Goal: Information Seeking & Learning: Learn about a topic

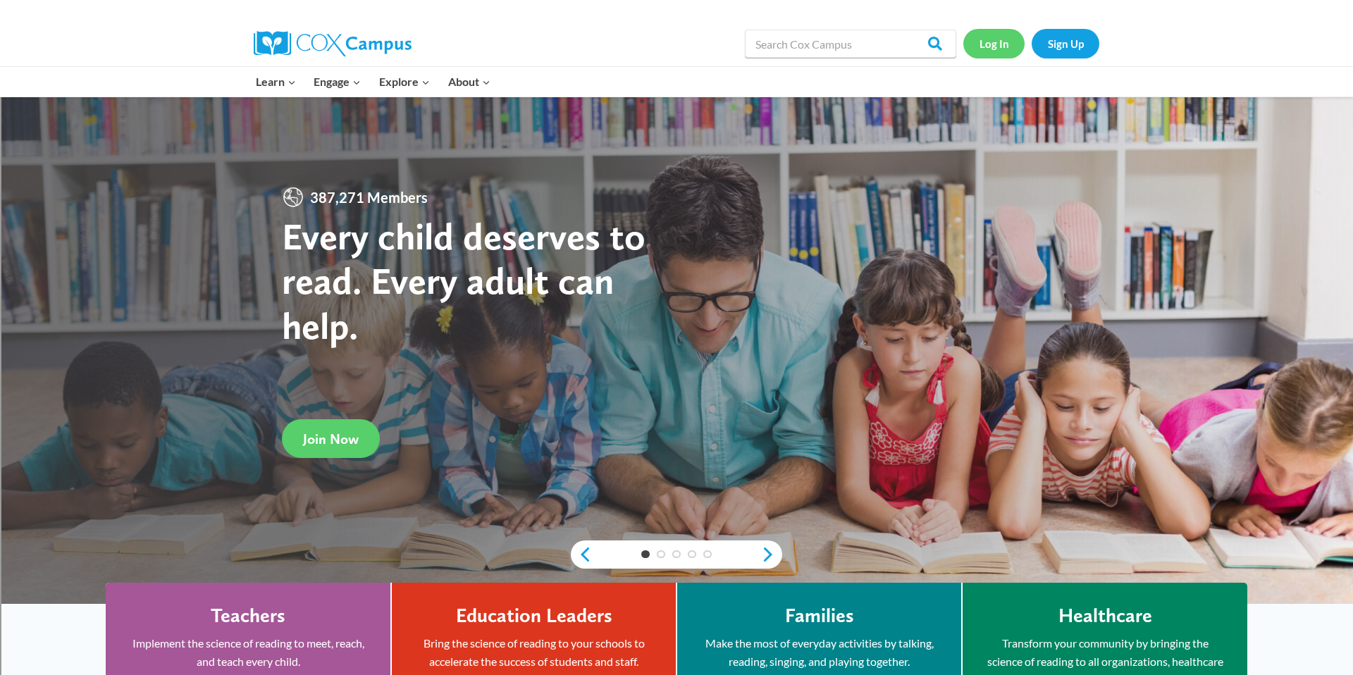
click at [995, 48] on link "Log In" at bounding box center [994, 43] width 61 height 29
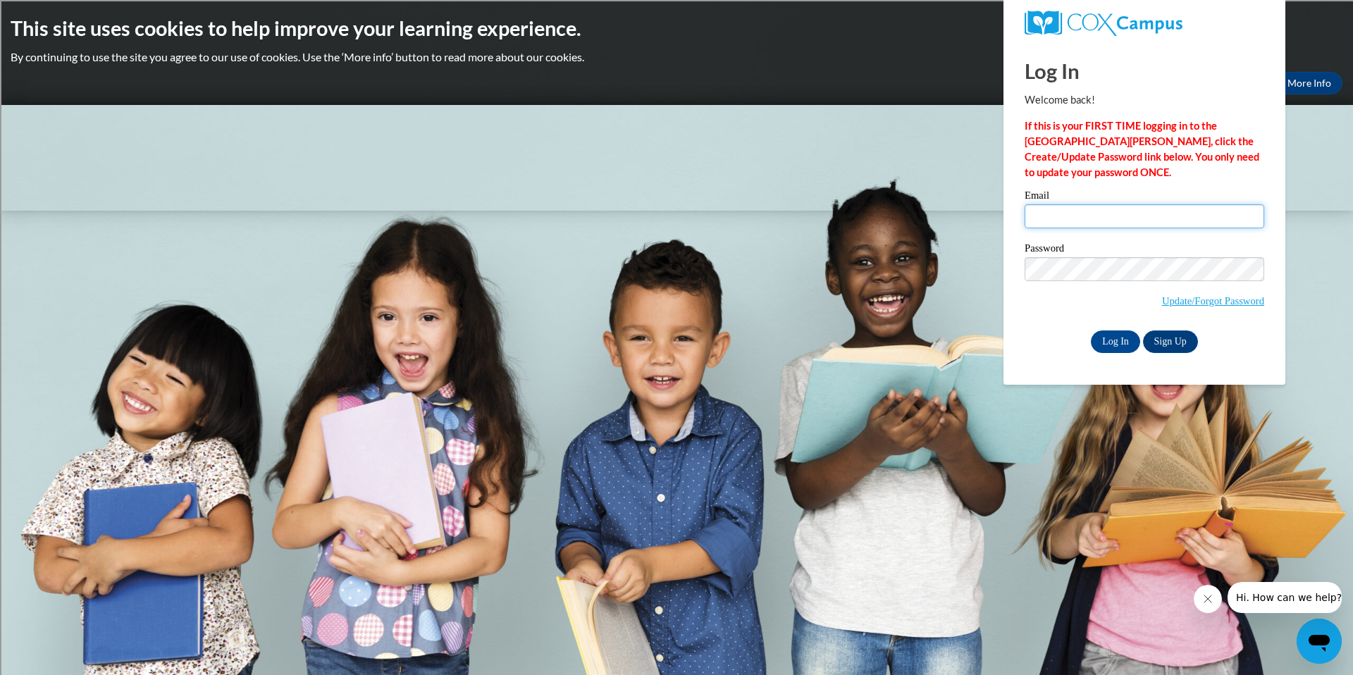
click at [1074, 213] on input "Email" at bounding box center [1145, 216] width 240 height 24
type input "[EMAIL_ADDRESS][DOMAIN_NAME]"
click at [1113, 338] on input "Log In" at bounding box center [1115, 342] width 49 height 23
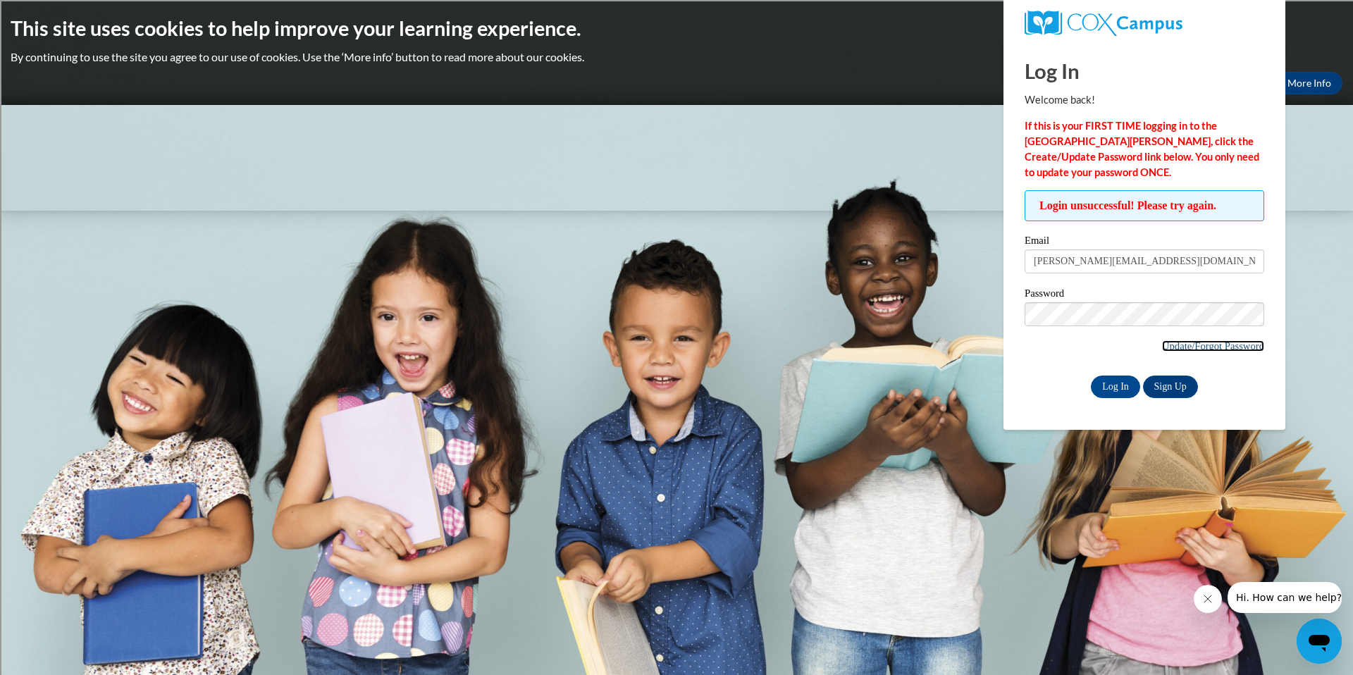
click at [1174, 348] on link "Update/Forgot Password" at bounding box center [1213, 345] width 102 height 11
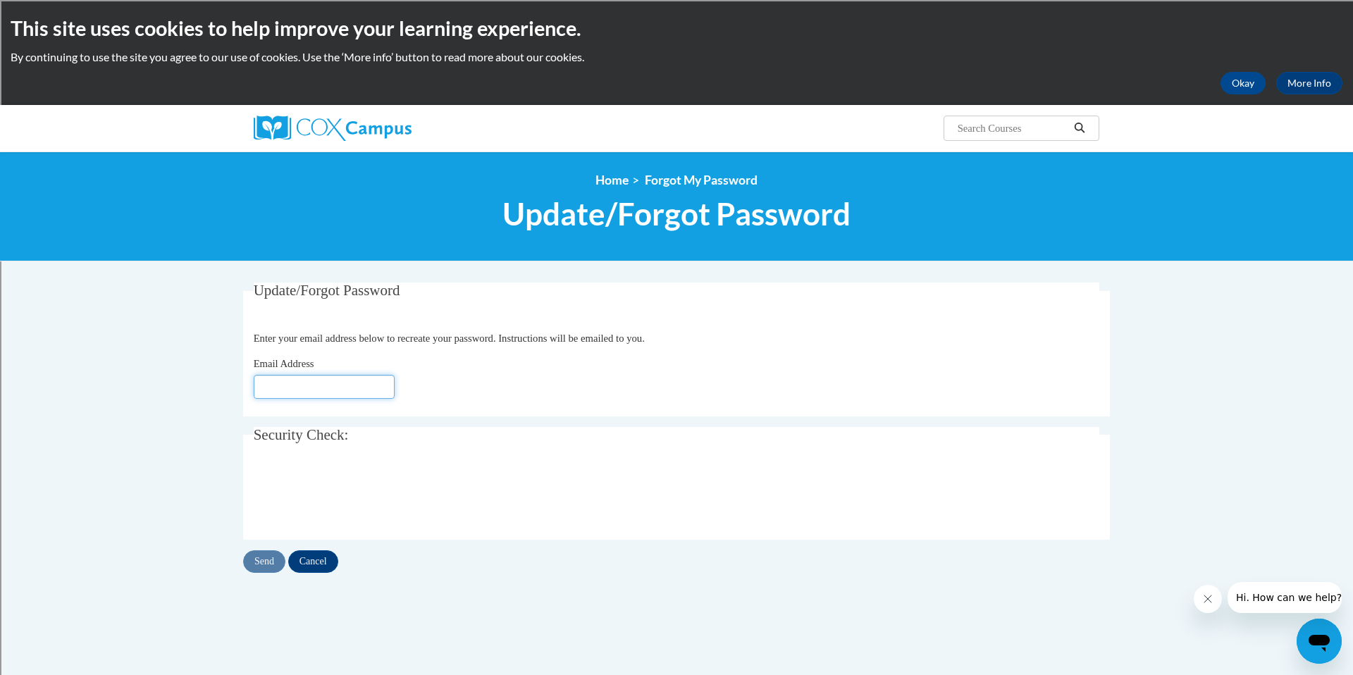
click at [338, 383] on input "Email Address" at bounding box center [324, 387] width 141 height 24
type input "[PERSON_NAME][EMAIL_ADDRESS][DOMAIN_NAME]"
click at [256, 562] on input "Send" at bounding box center [264, 561] width 42 height 23
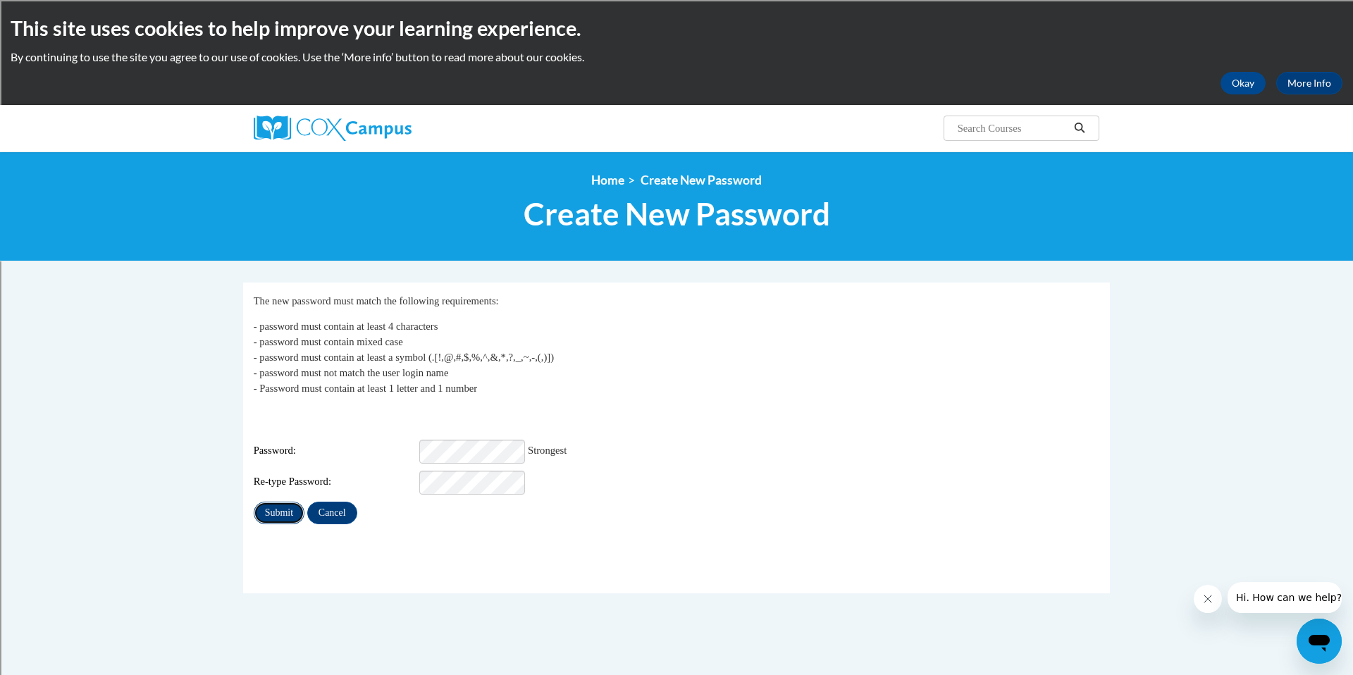
click at [271, 505] on input "Submit" at bounding box center [279, 513] width 51 height 23
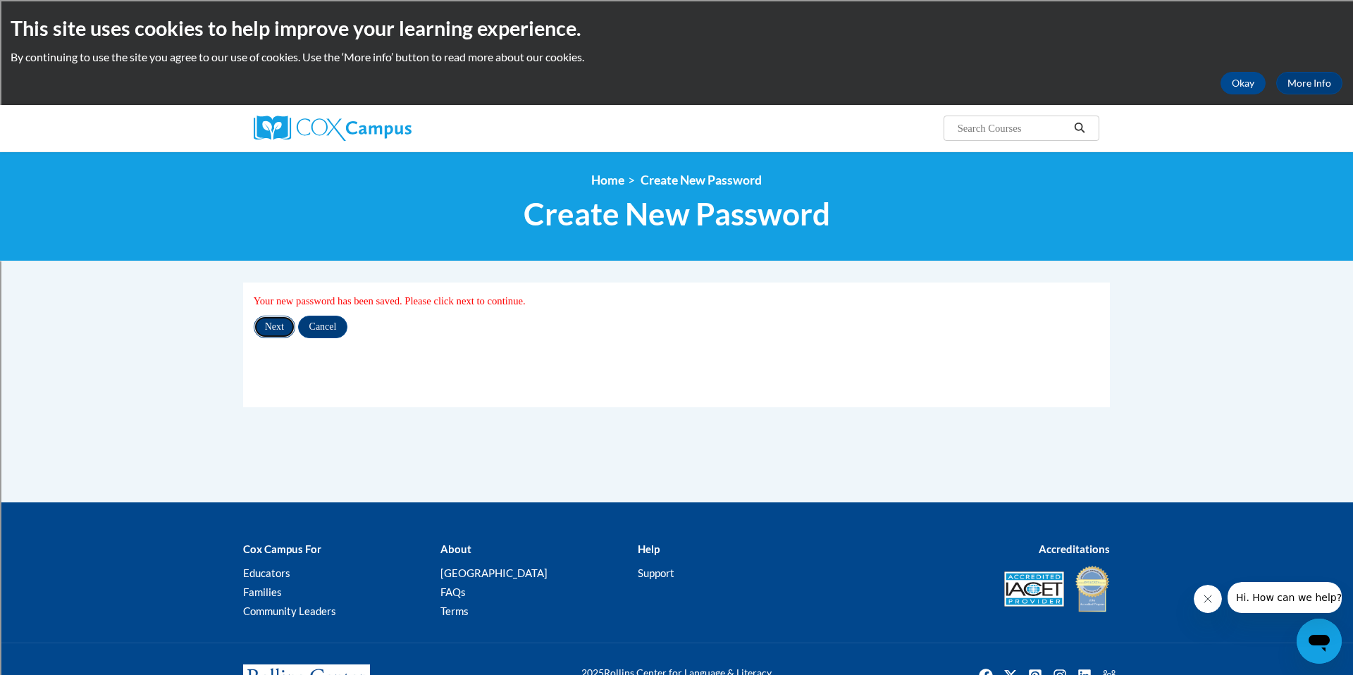
click at [275, 324] on input "Next" at bounding box center [275, 327] width 42 height 23
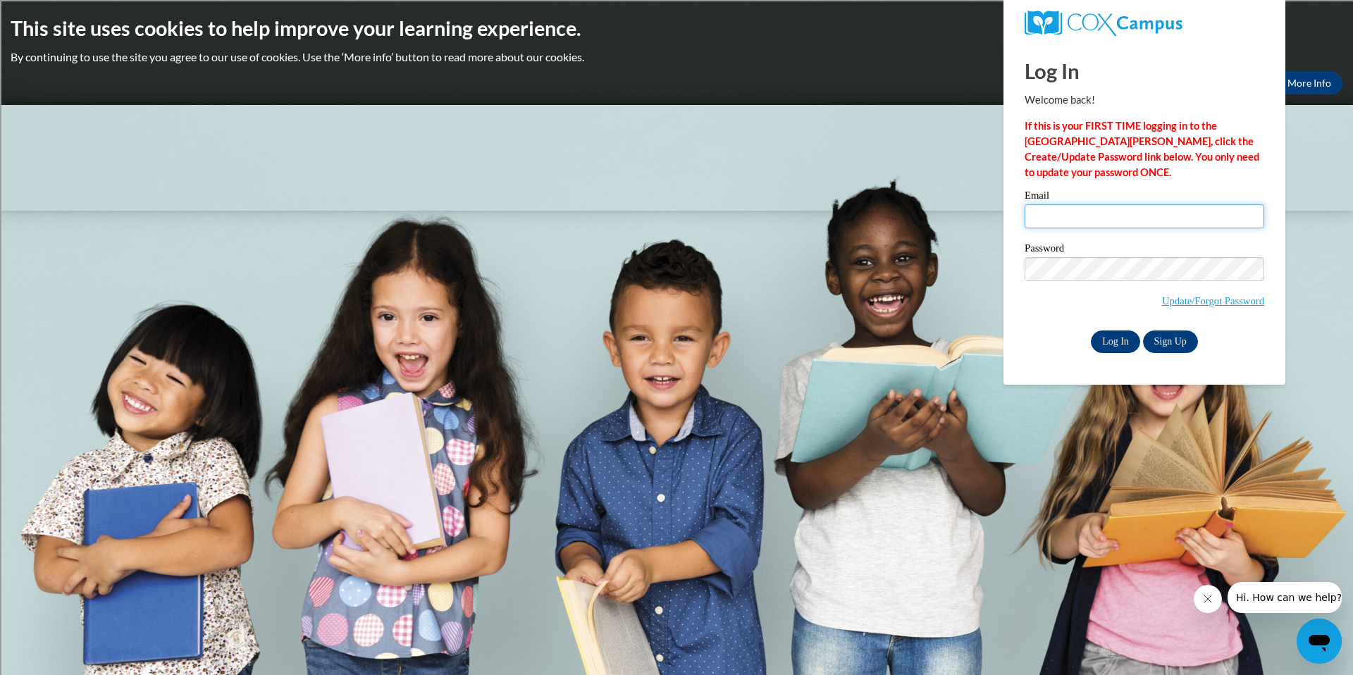
type input "randerson@shorewood.k12.wi.us"
click at [1110, 342] on input "Log In" at bounding box center [1115, 342] width 49 height 23
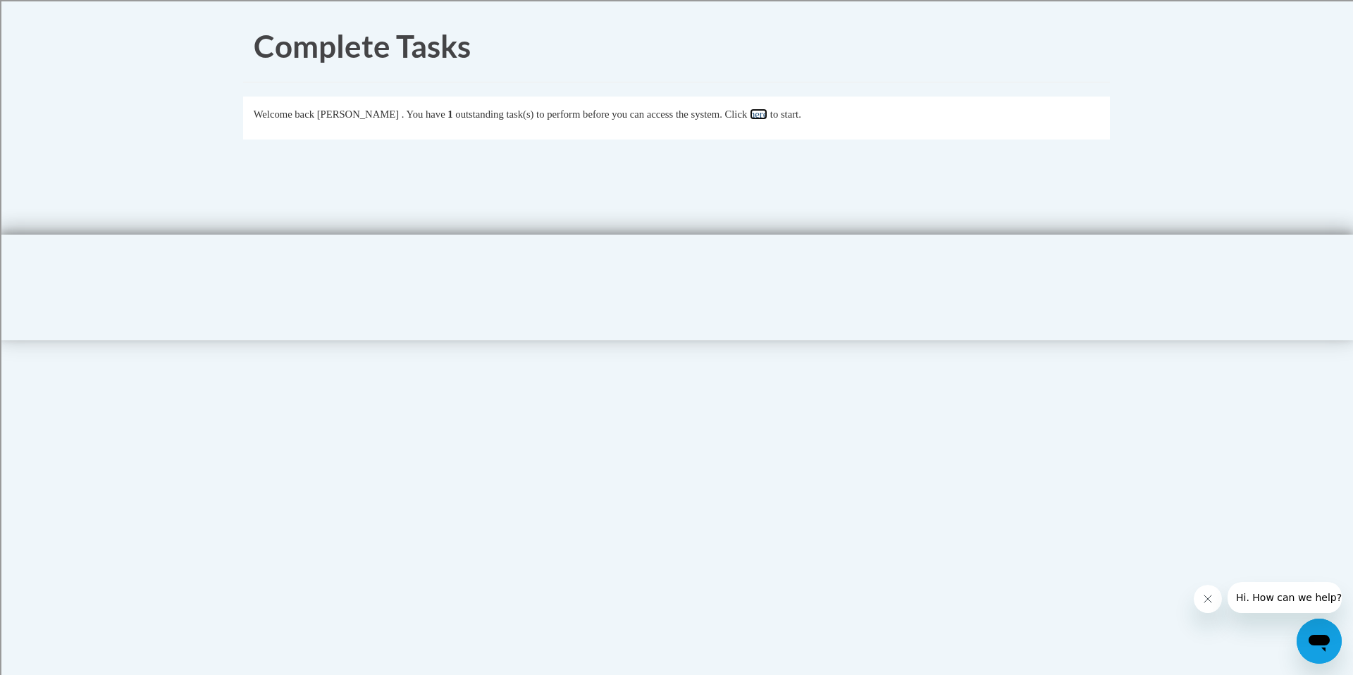
click at [768, 114] on link "here" at bounding box center [759, 114] width 18 height 11
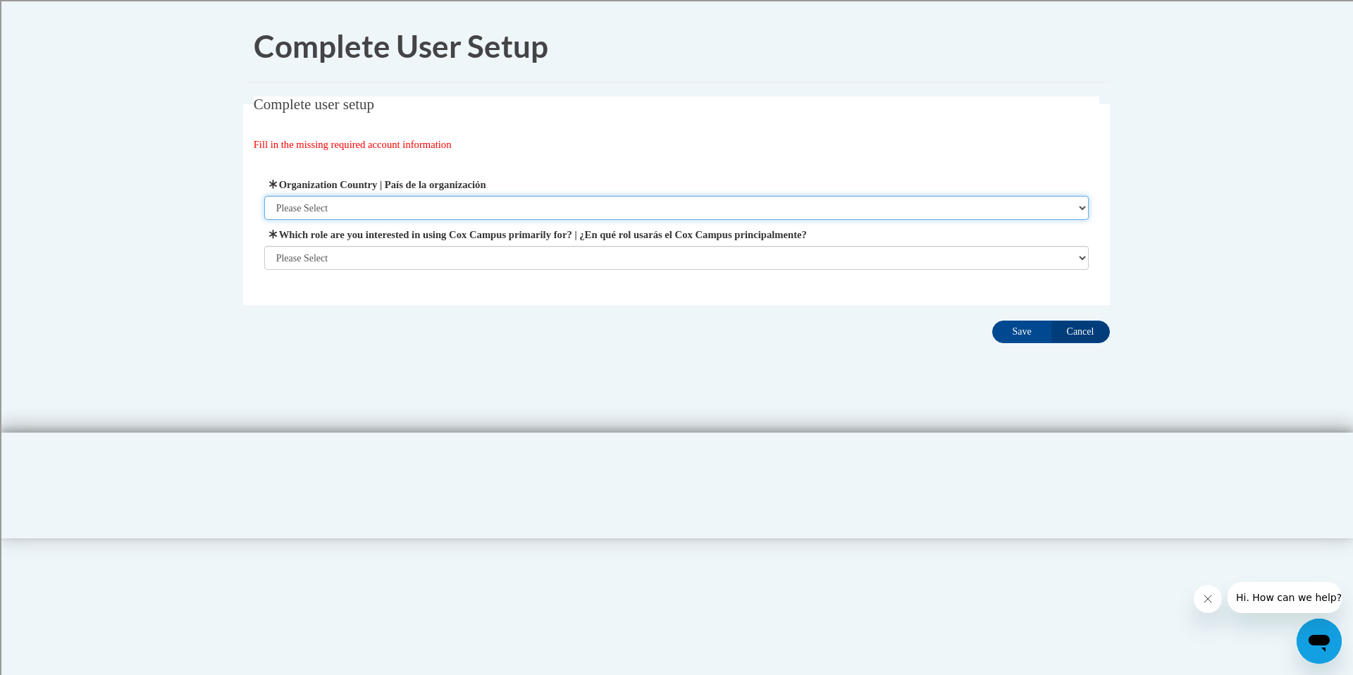
click at [679, 214] on select "Please Select [GEOGRAPHIC_DATA] | [GEOGRAPHIC_DATA] Outside of [GEOGRAPHIC_DATA…" at bounding box center [676, 208] width 825 height 24
select select "ad49bcad-a171-4b2e-b99c-48b446064914"
click at [264, 196] on select "Please Select [GEOGRAPHIC_DATA] | [GEOGRAPHIC_DATA] Outside of [GEOGRAPHIC_DATA…" at bounding box center [676, 208] width 825 height 24
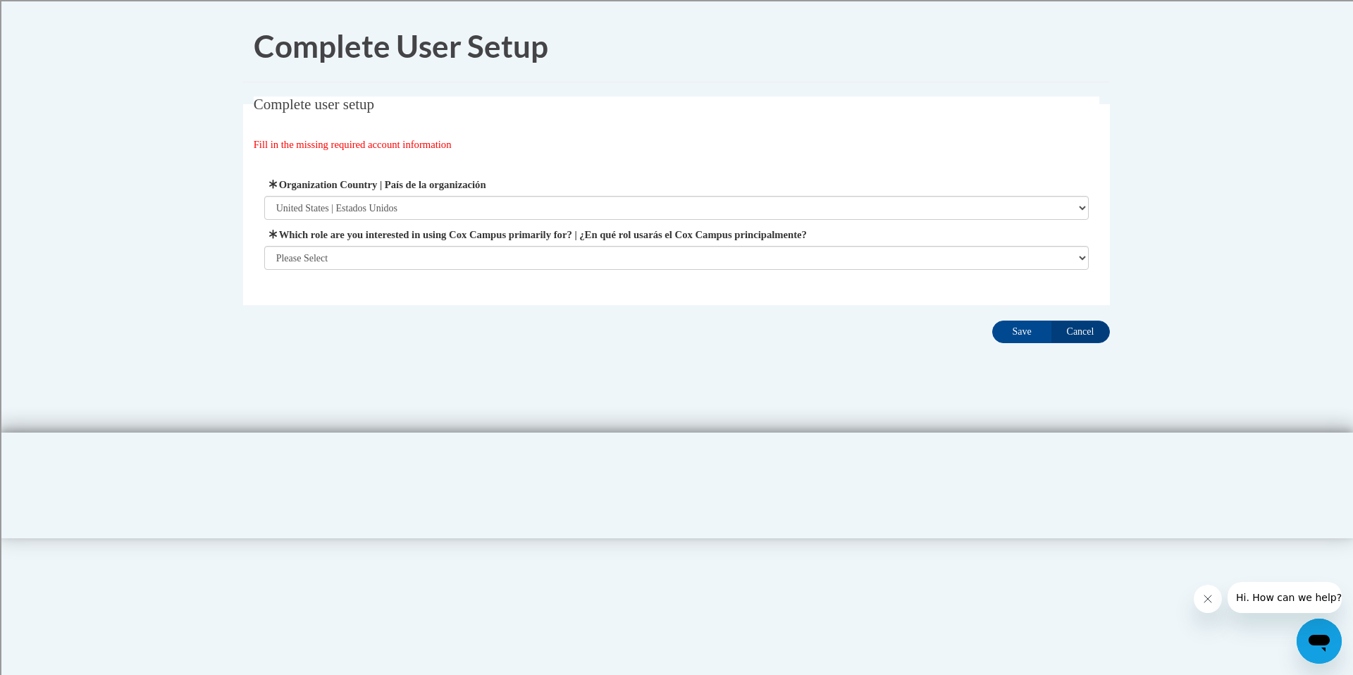
click at [620, 245] on span "Which role are you interested in using [PERSON_NAME] Campus primarily for? | ¿E…" at bounding box center [676, 248] width 825 height 43
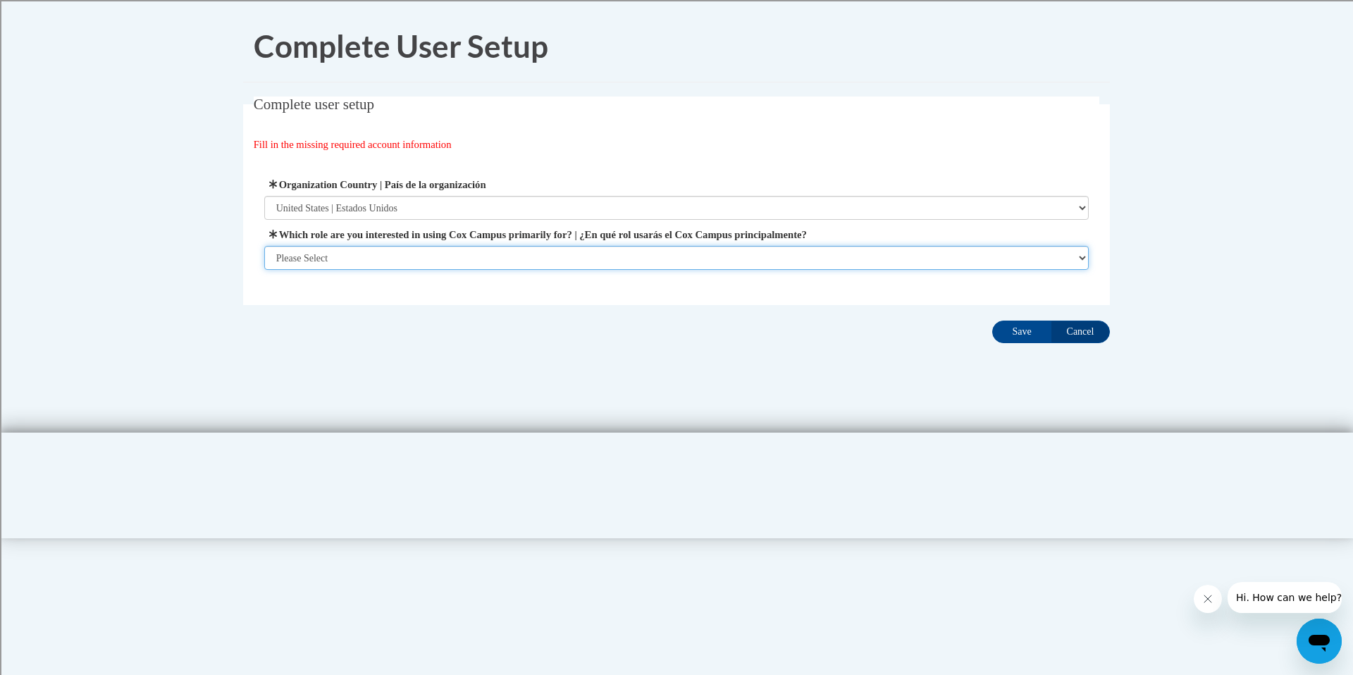
click at [692, 257] on select "Please Select College/University | Colegio/Universidad Community/Nonprofit Part…" at bounding box center [676, 258] width 825 height 24
select select "fbf2d438-af2f-41f8-98f1-81c410e29de3"
click at [264, 270] on select "Please Select College/University | Colegio/Universidad Community/Nonprofit Part…" at bounding box center [676, 258] width 825 height 24
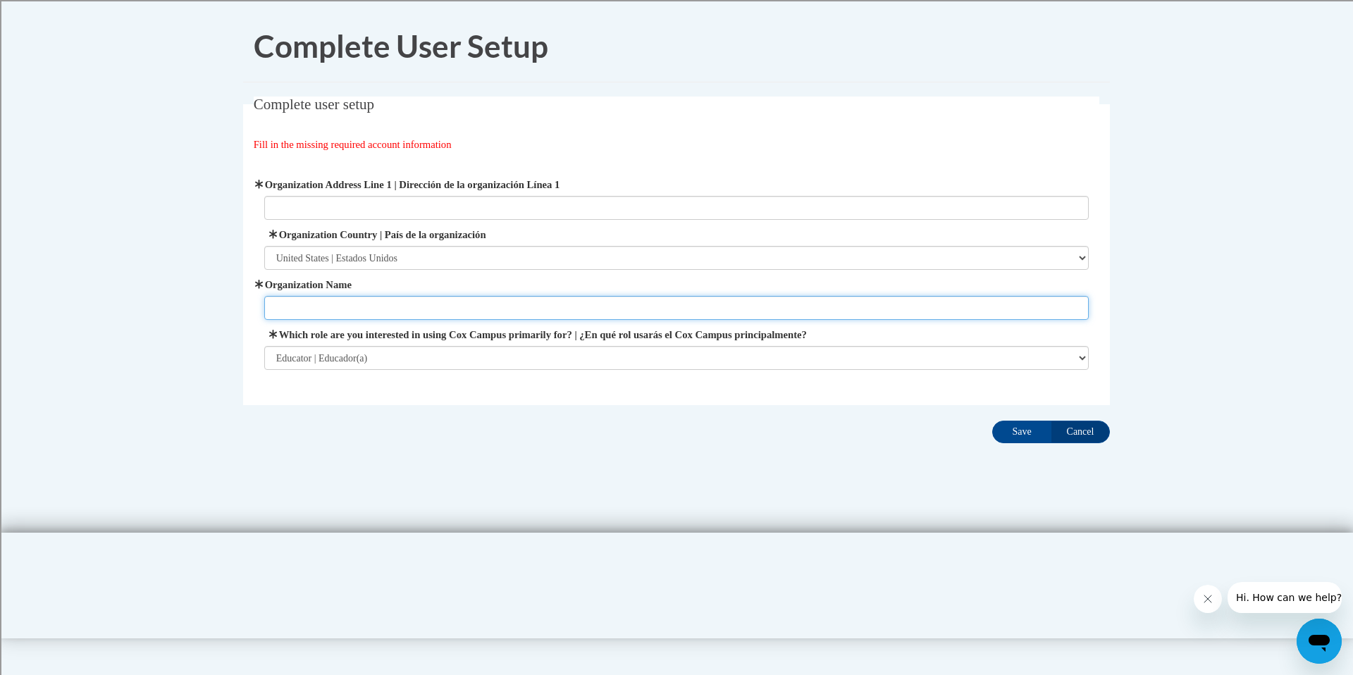
click at [623, 303] on input "Organization Name" at bounding box center [676, 308] width 825 height 24
type input "Shorewood School District"
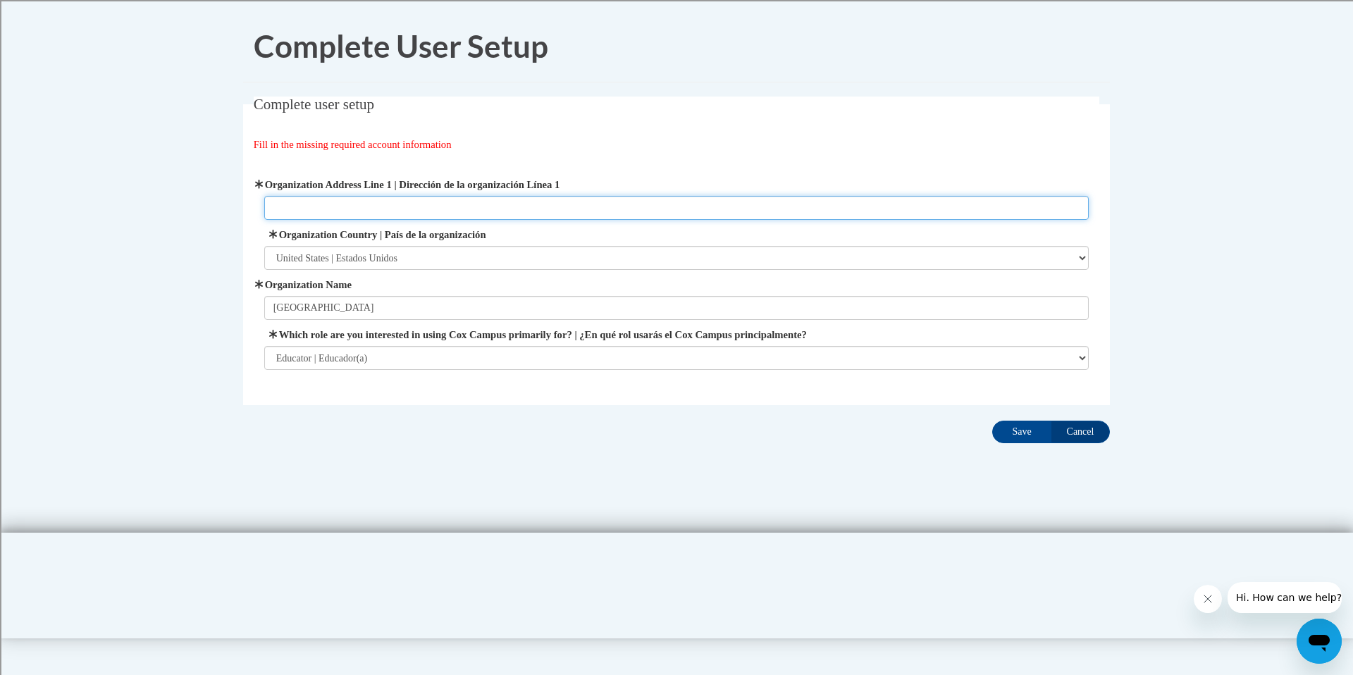
click at [528, 204] on input "Organization Address Line 1 | Dirección de la organización Línea 1" at bounding box center [676, 208] width 825 height 24
type input "1701 E Capitol Dr, Shorewood, WI 53211"
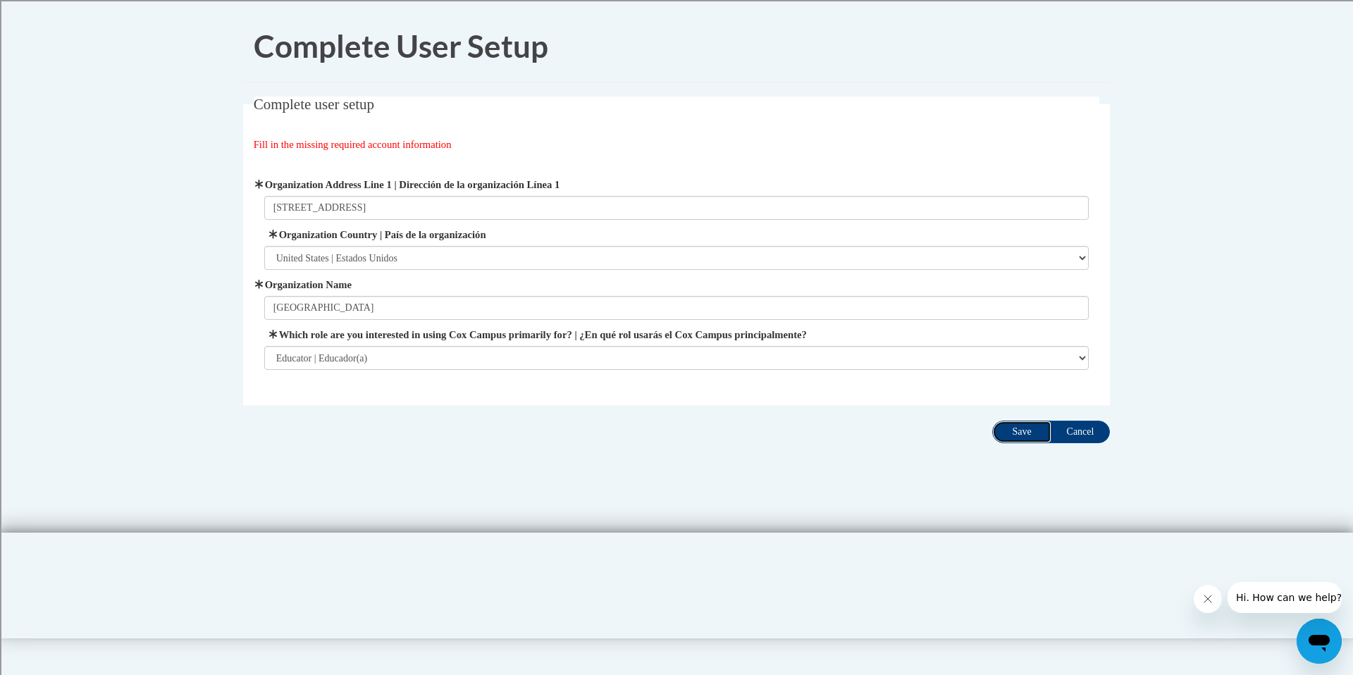
click at [1012, 429] on input "Save" at bounding box center [1021, 432] width 59 height 23
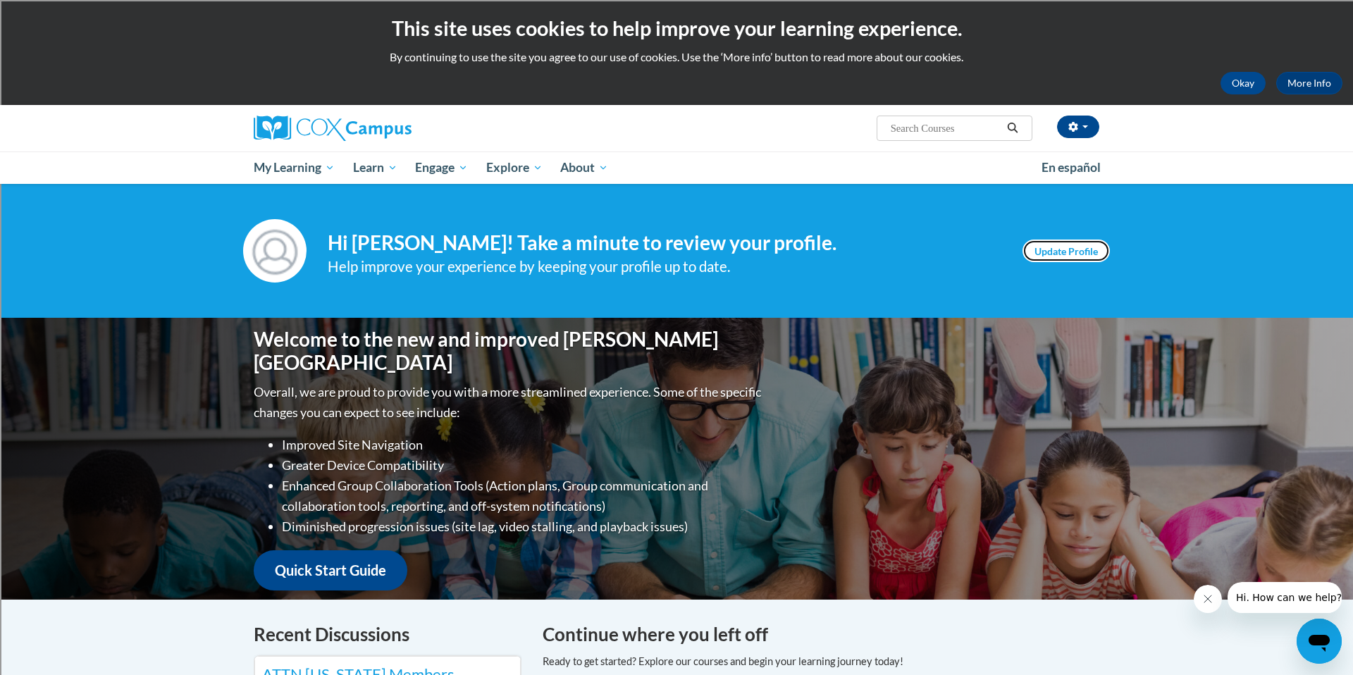
click at [1034, 247] on link "Update Profile" at bounding box center [1066, 251] width 87 height 23
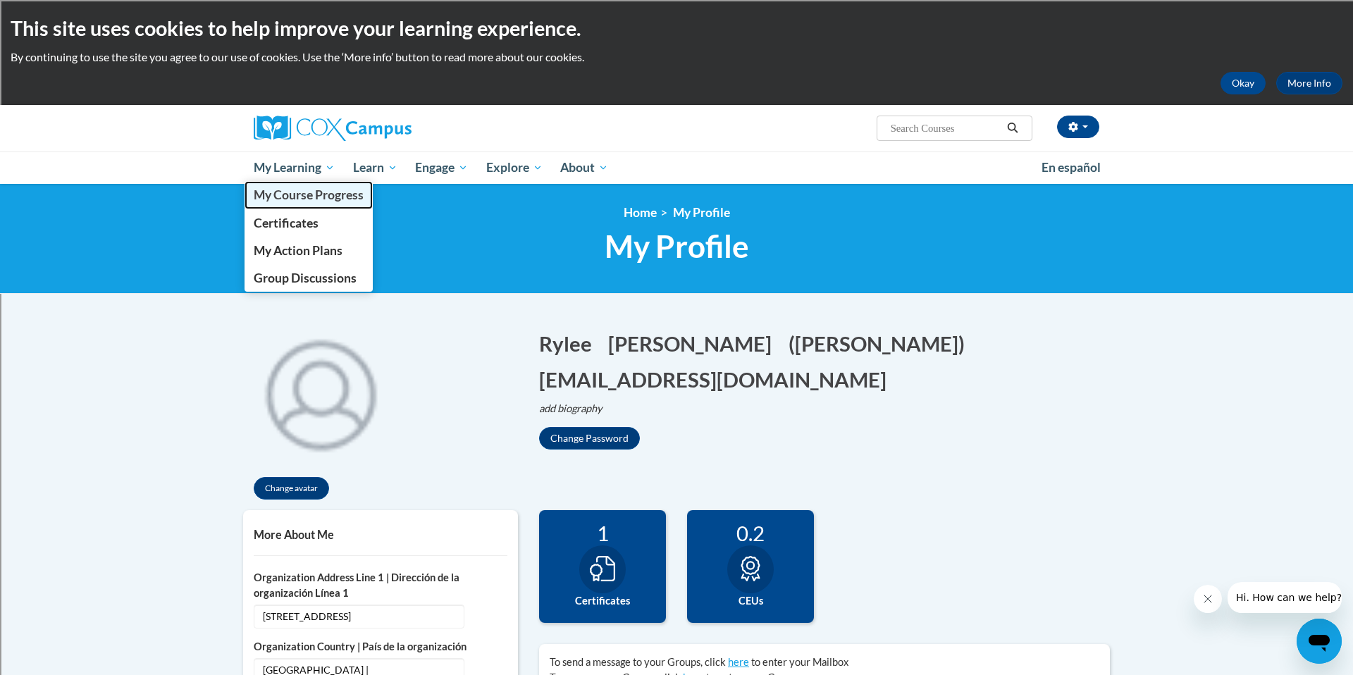
click at [299, 190] on span "My Course Progress" at bounding box center [309, 194] width 110 height 15
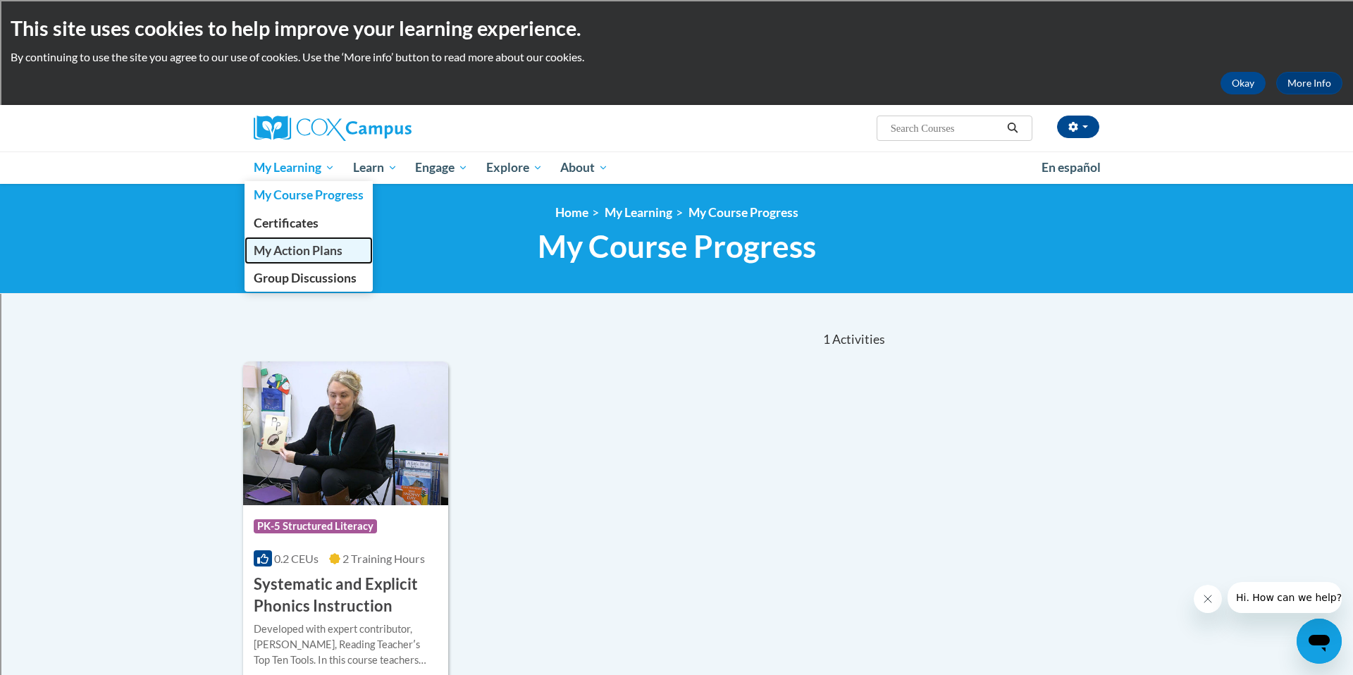
click at [305, 252] on span "My Action Plans" at bounding box center [298, 250] width 89 height 15
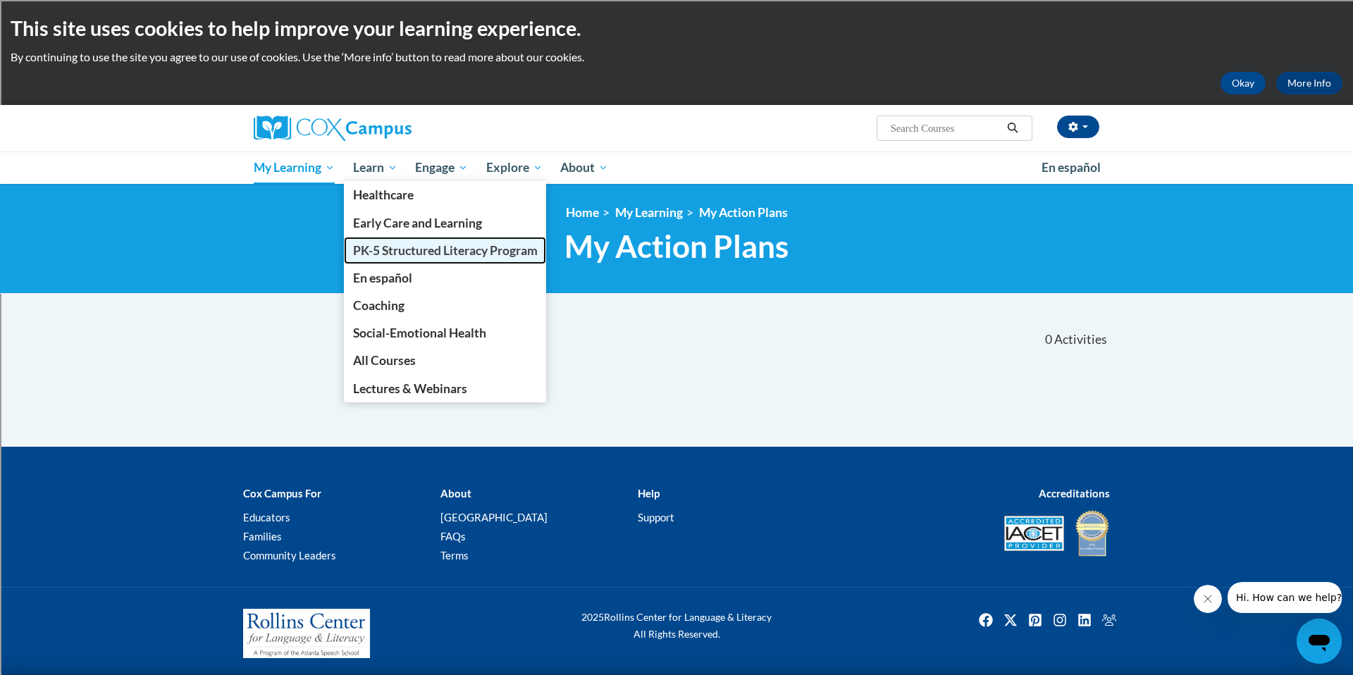
click at [386, 246] on span "PK-5 Structured Literacy Program" at bounding box center [445, 250] width 185 height 15
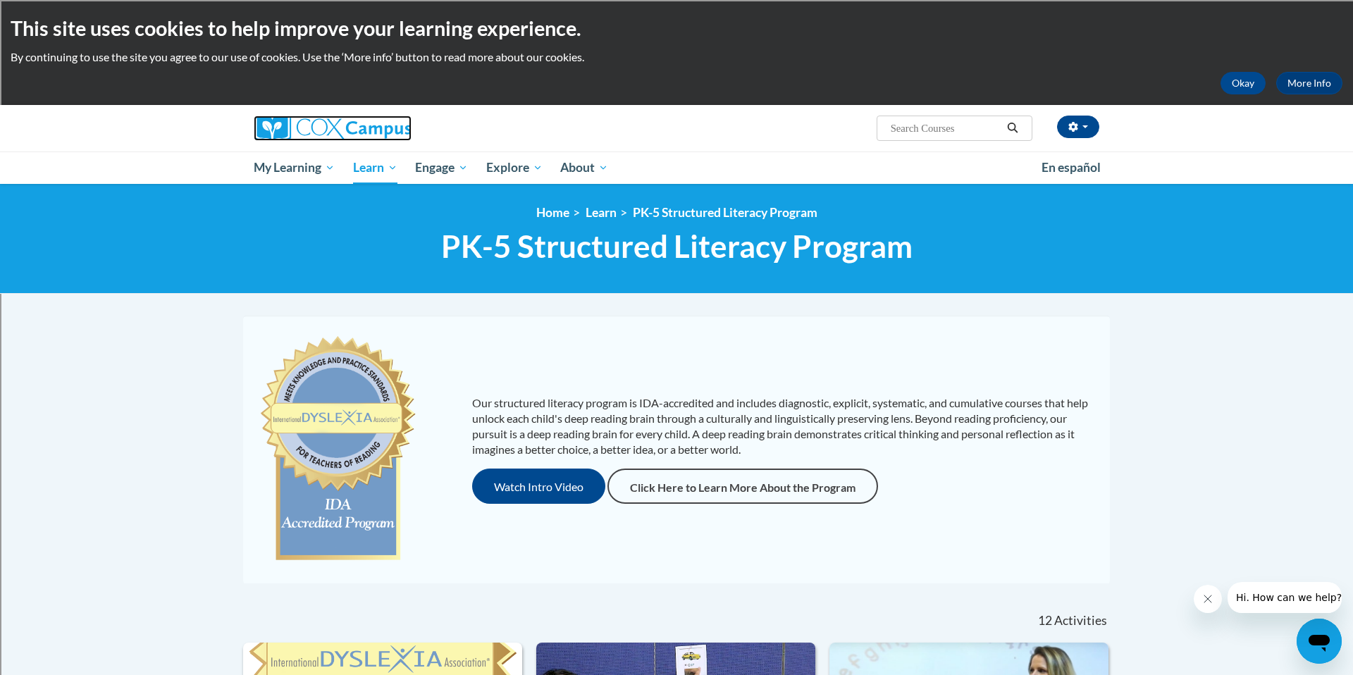
click at [283, 122] on img at bounding box center [333, 128] width 158 height 25
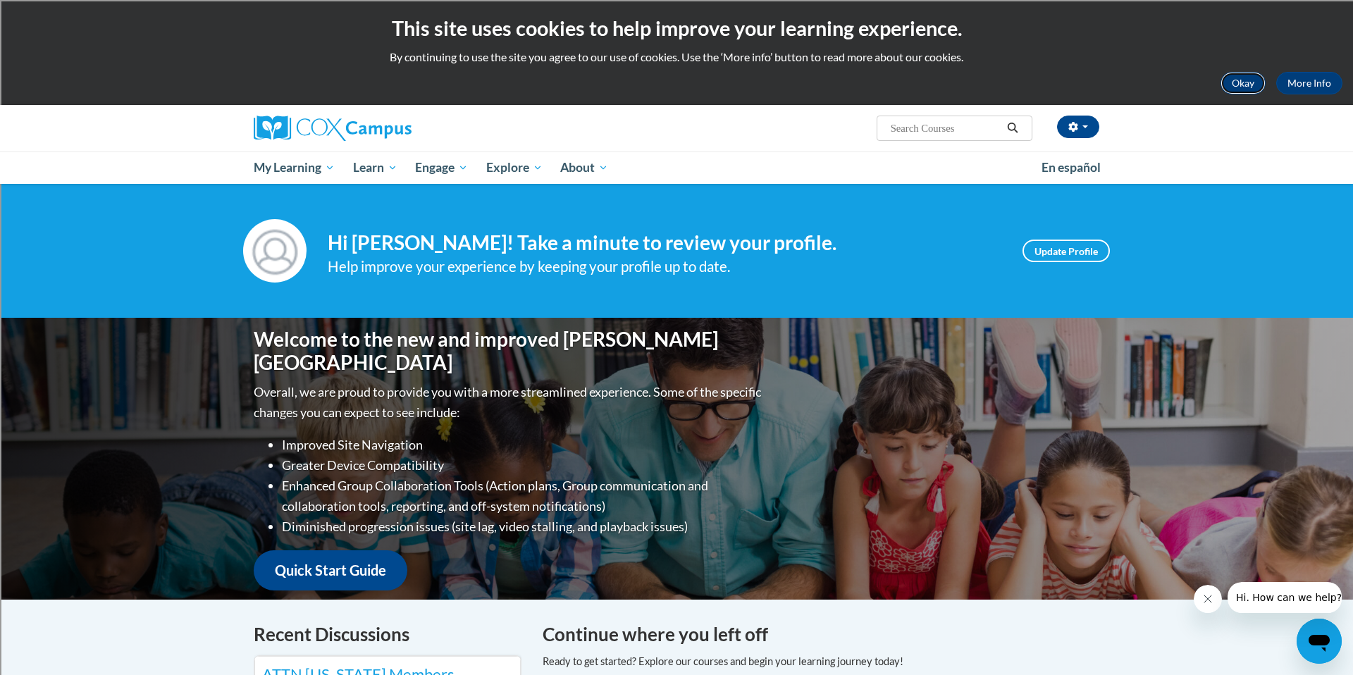
click at [1245, 90] on button "Okay" at bounding box center [1243, 83] width 45 height 23
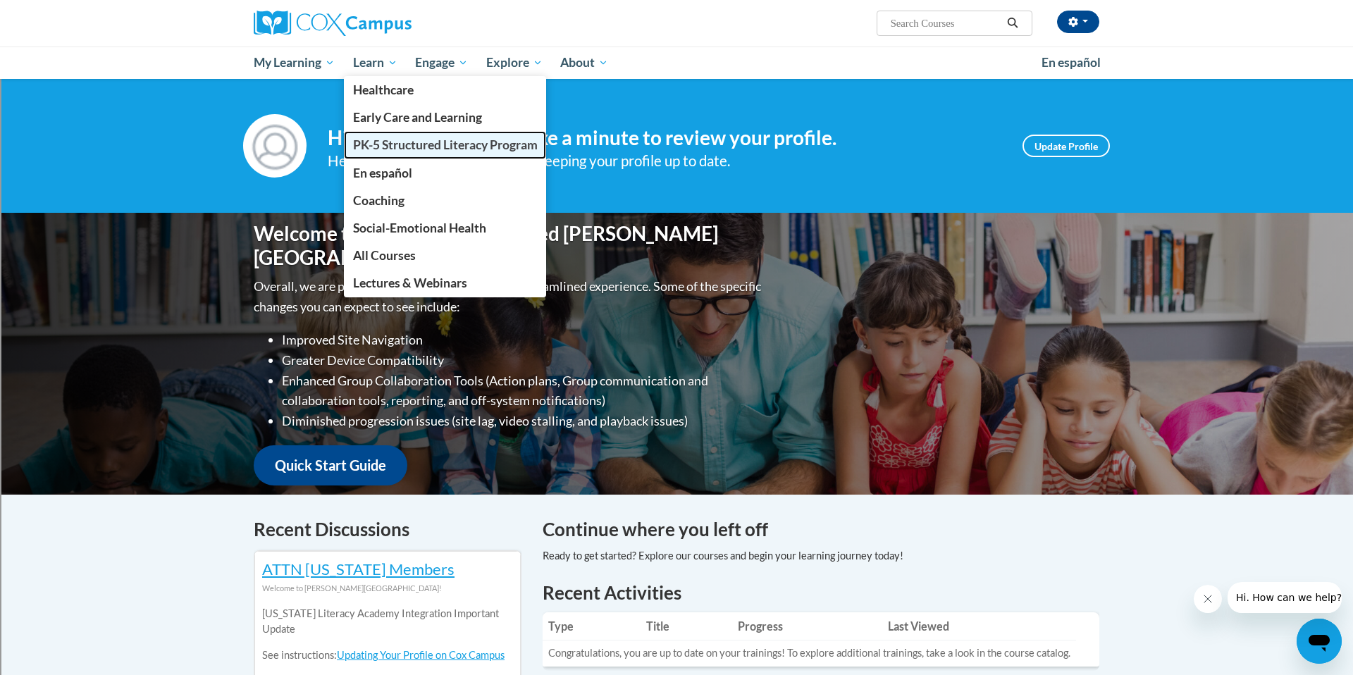
click at [394, 140] on span "PK-5 Structured Literacy Program" at bounding box center [445, 144] width 185 height 15
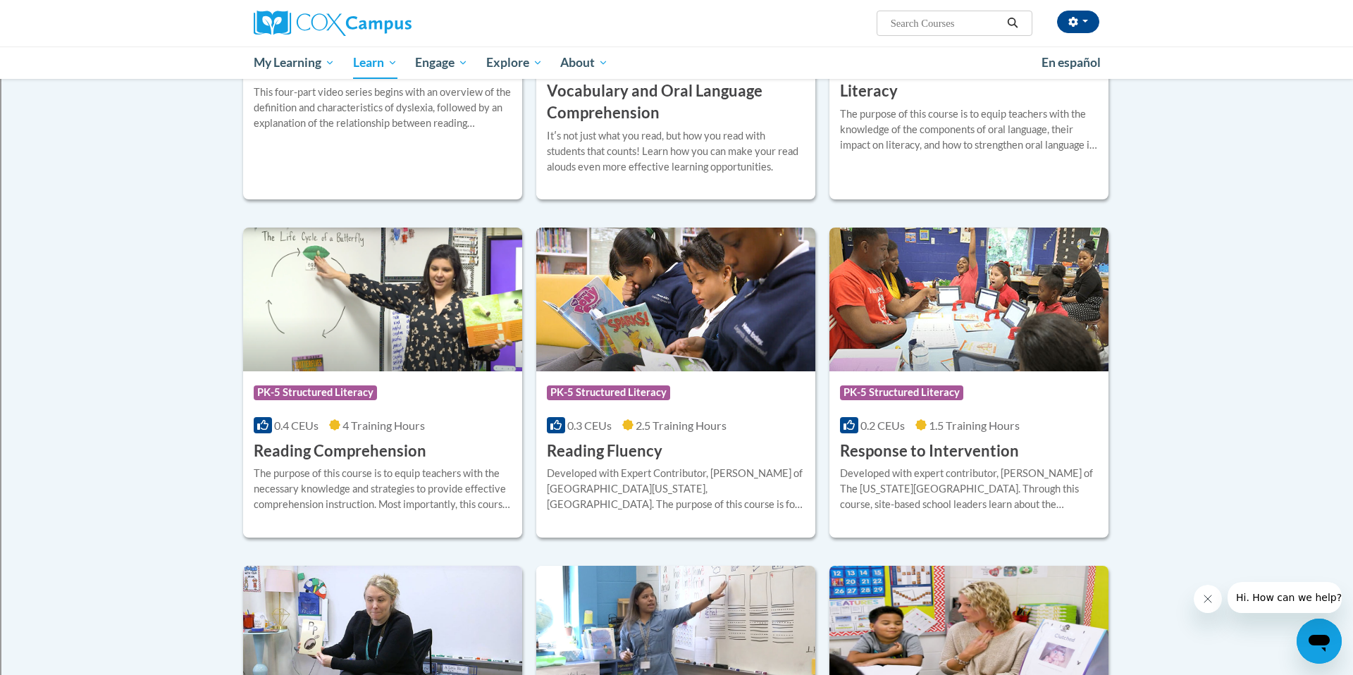
scroll to position [1037, 0]
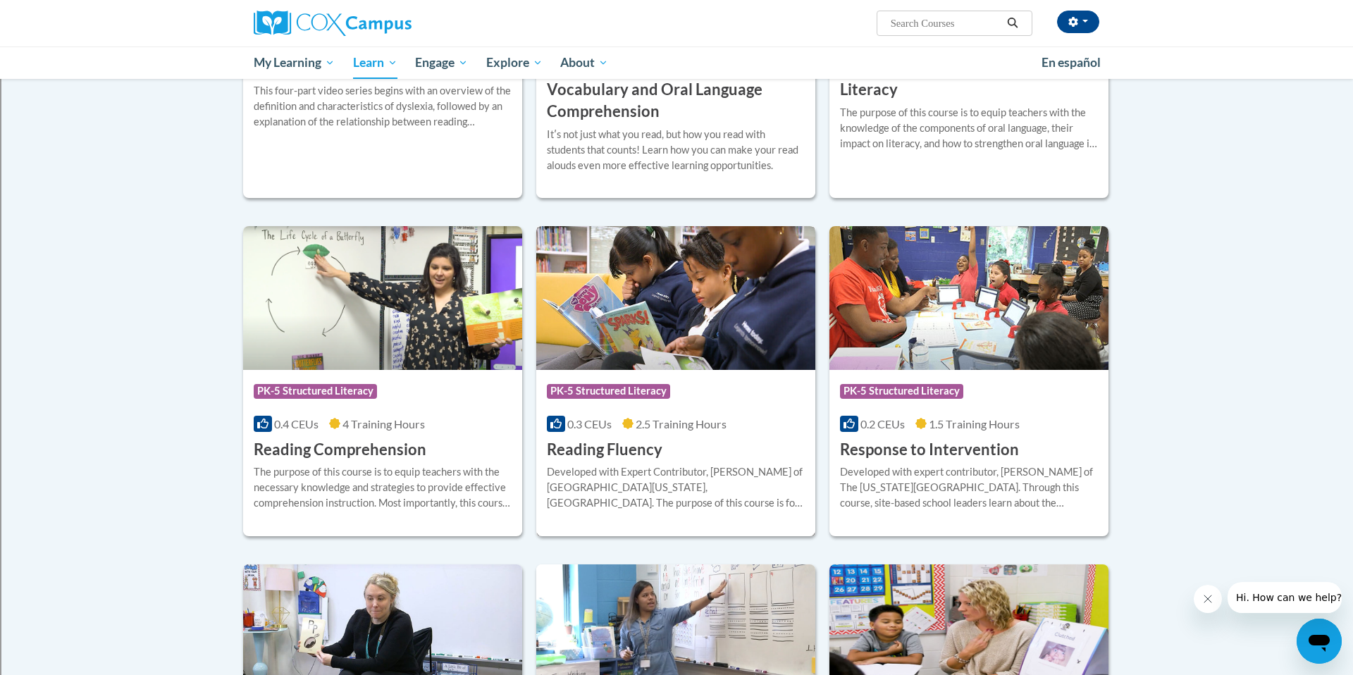
click at [603, 452] on h3 "Reading Fluency" at bounding box center [605, 450] width 116 height 22
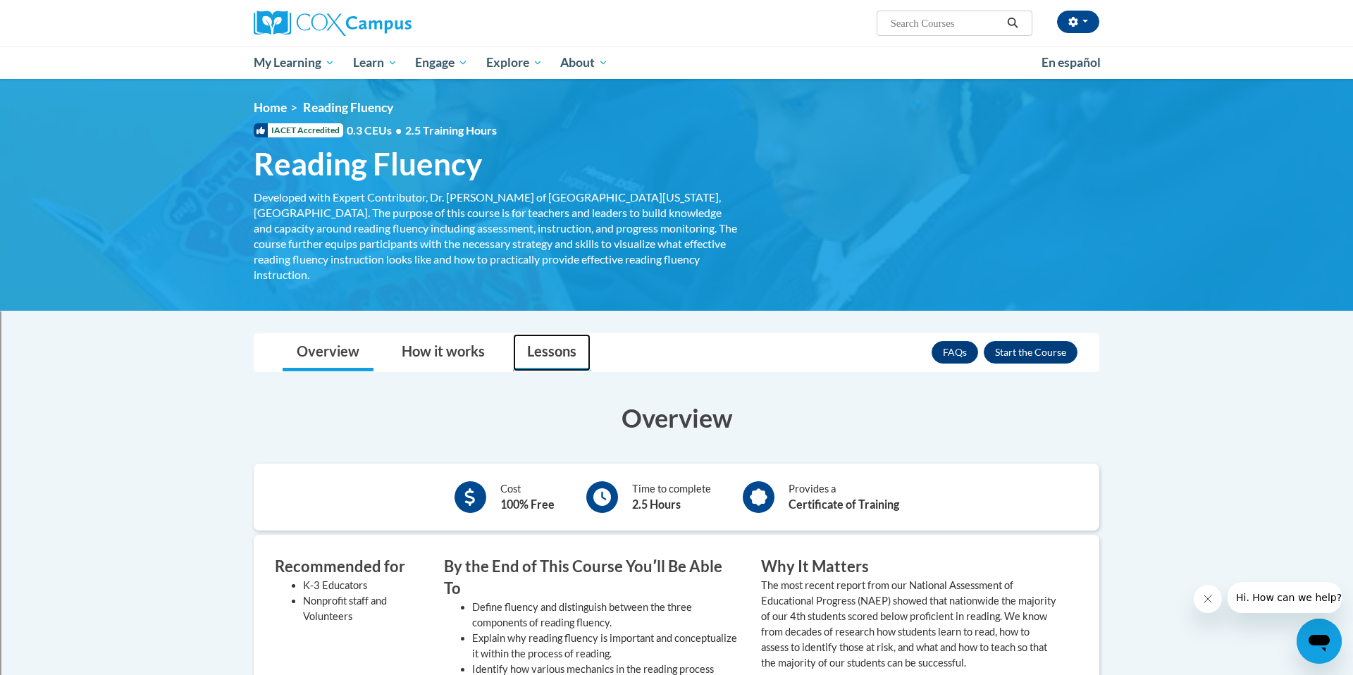
click at [555, 342] on link "Lessons" at bounding box center [552, 352] width 78 height 37
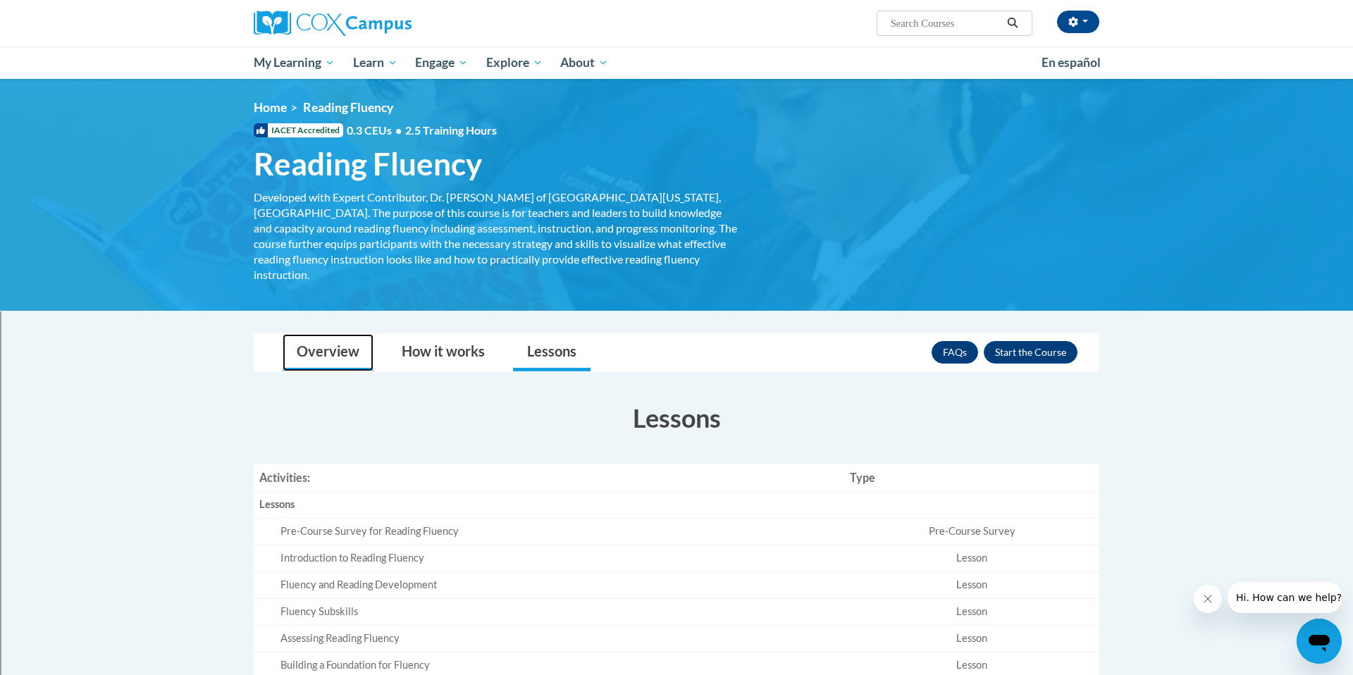
click at [312, 336] on link "Overview" at bounding box center [328, 352] width 91 height 37
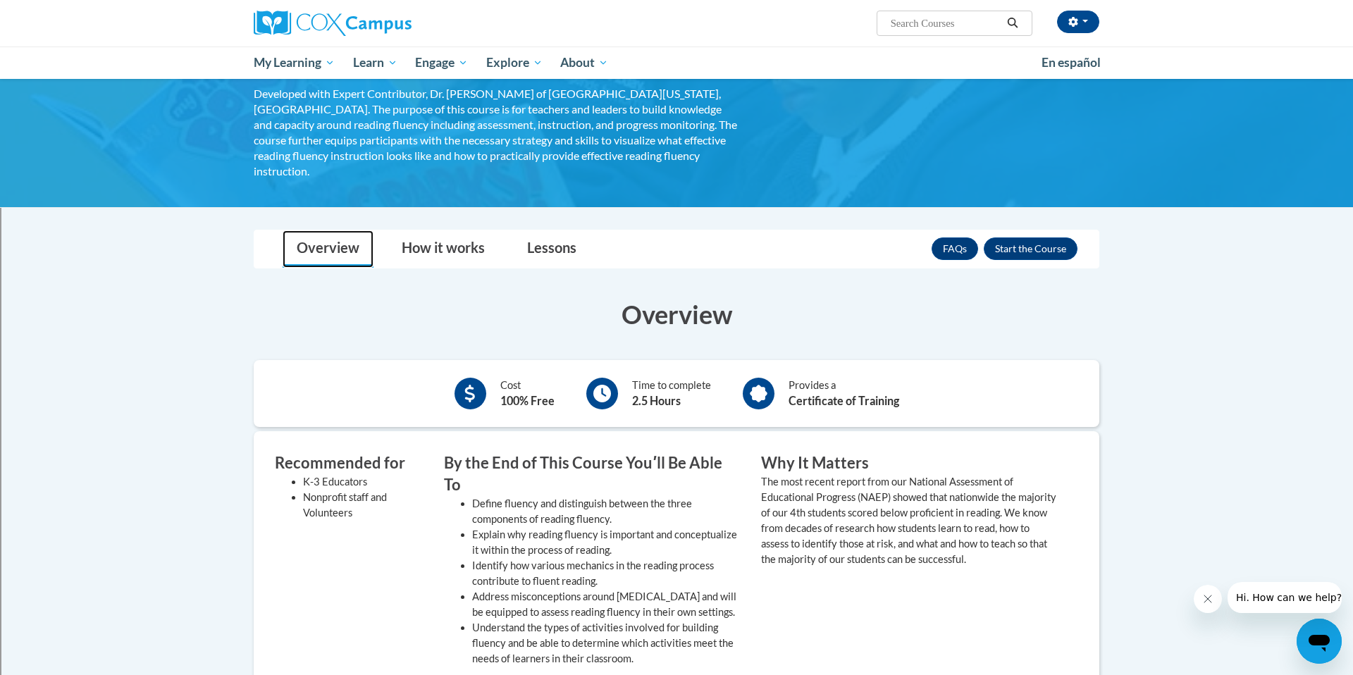
scroll to position [101, 0]
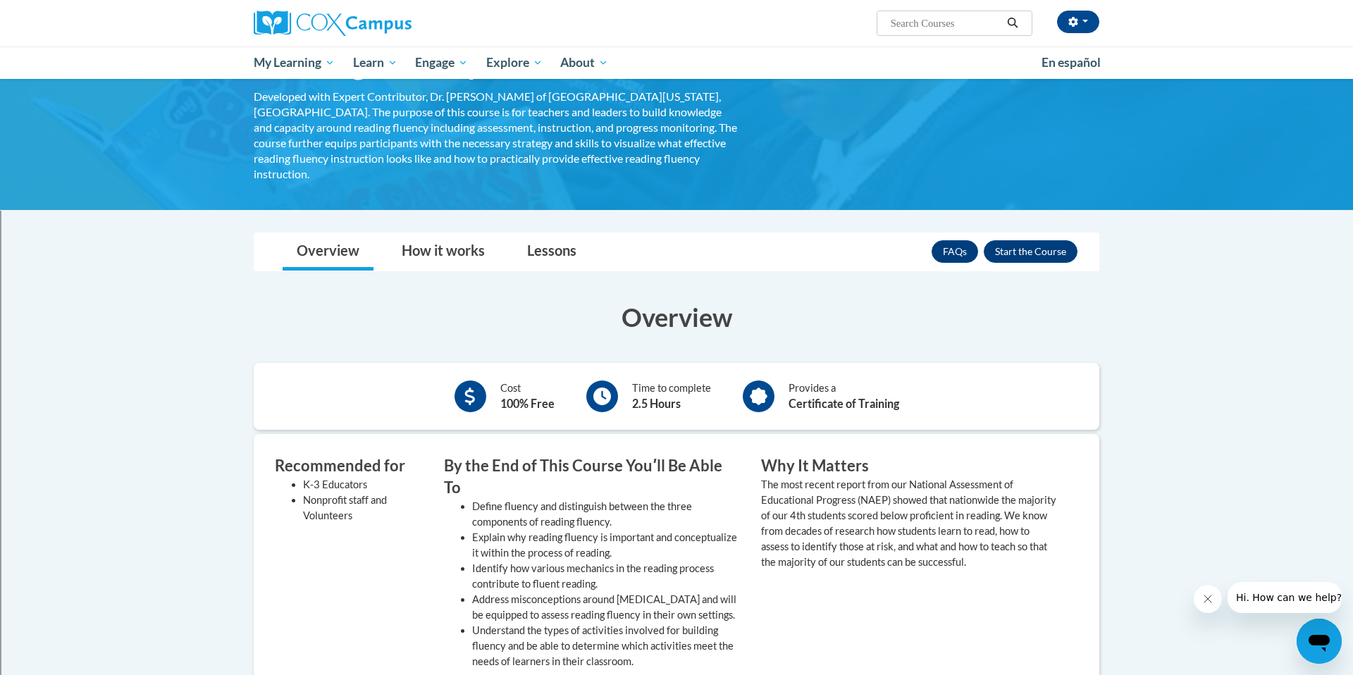
click at [670, 455] on h3 "By the End of This Course Youʹll Be Able To" at bounding box center [592, 477] width 296 height 44
click at [1024, 240] on button "Enroll" at bounding box center [1031, 251] width 94 height 23
